Goal: Navigation & Orientation: Find specific page/section

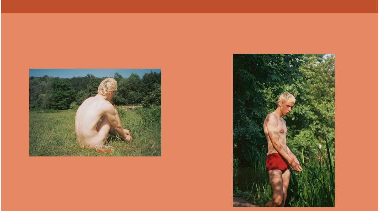
scroll to position [1315, 0]
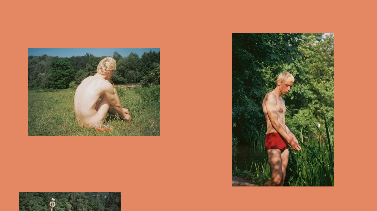
click at [58, 97] on img "button" at bounding box center [94, 92] width 132 height 88
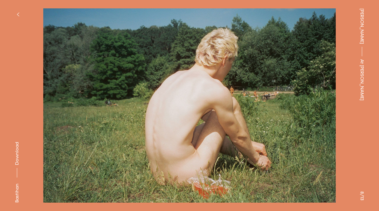
click at [315, 112] on img at bounding box center [189, 105] width 321 height 194
click at [259, 106] on img at bounding box center [189, 105] width 321 height 194
click at [194, 92] on button at bounding box center [283, 53] width 189 height 106
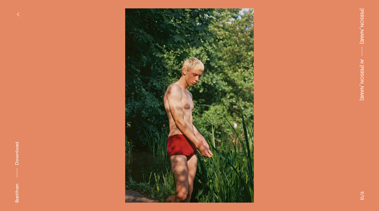
click at [194, 92] on button at bounding box center [283, 53] width 189 height 106
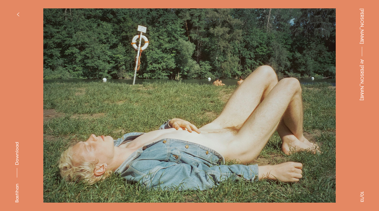
click at [194, 92] on button at bounding box center [283, 53] width 189 height 106
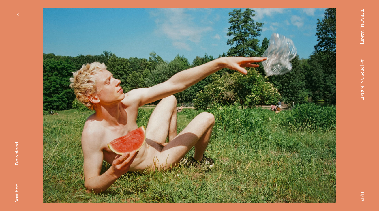
click at [193, 91] on button at bounding box center [283, 53] width 189 height 106
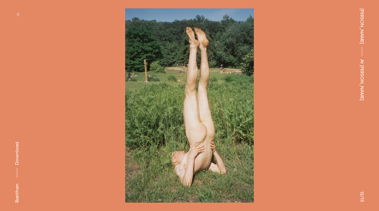
click at [193, 91] on button at bounding box center [283, 53] width 189 height 106
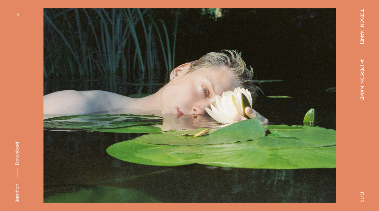
click at [193, 91] on button at bounding box center [283, 53] width 189 height 106
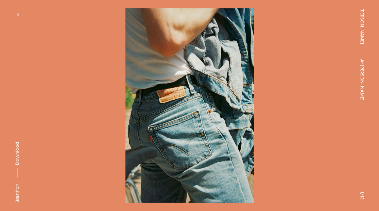
click at [193, 91] on button at bounding box center [283, 53] width 189 height 106
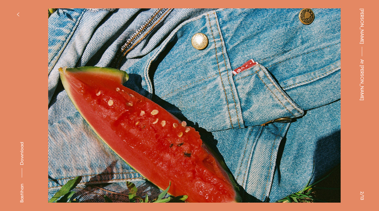
click at [193, 91] on button at bounding box center [283, 53] width 189 height 106
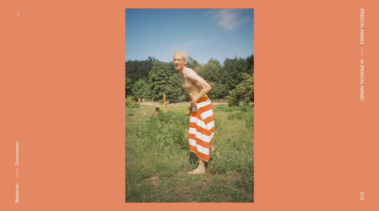
click at [193, 91] on button at bounding box center [283, 53] width 189 height 106
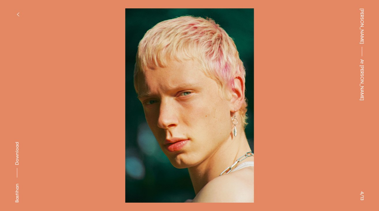
click at [12, 10] on button "button" at bounding box center [18, 14] width 13 height 13
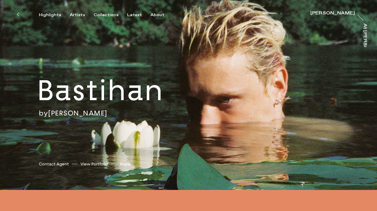
click at [73, 112] on link "[PERSON_NAME]" at bounding box center [77, 112] width 59 height 9
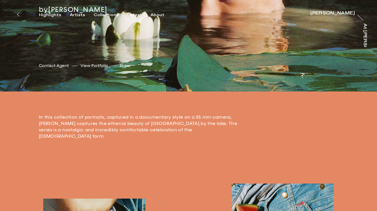
scroll to position [145, 0]
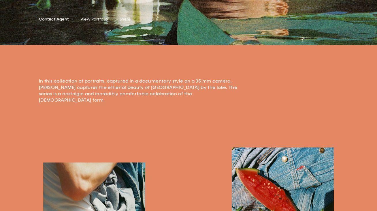
click at [102, 19] on link "View Portfolio" at bounding box center [94, 19] width 28 height 6
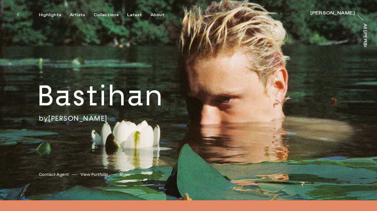
click at [77, 10] on div "Highlights Artists Collections Latest About Niv [PERSON_NAME] Niv [PERSON_NAME]…" at bounding box center [189, 9] width 379 height 18
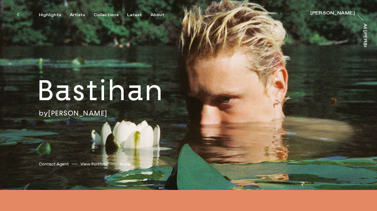
click at [77, 12] on div "Highlights Artists Collections Latest About Niv [PERSON_NAME] Niv [PERSON_NAME]…" at bounding box center [189, 9] width 379 height 18
click at [77, 13] on div "Artists" at bounding box center [77, 14] width 15 height 5
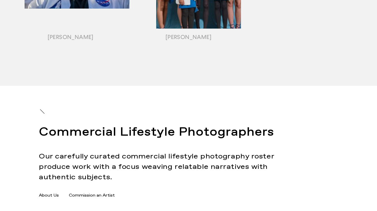
scroll to position [794, 0]
